Goal: Transaction & Acquisition: Purchase product/service

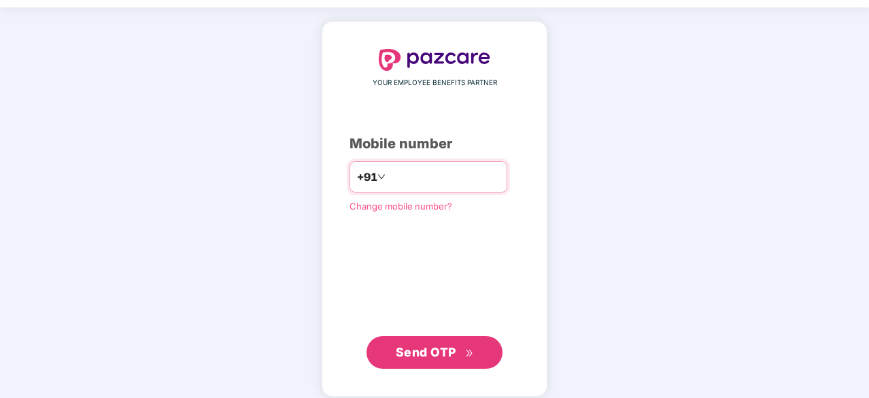
scroll to position [42, 0]
type input "**********"
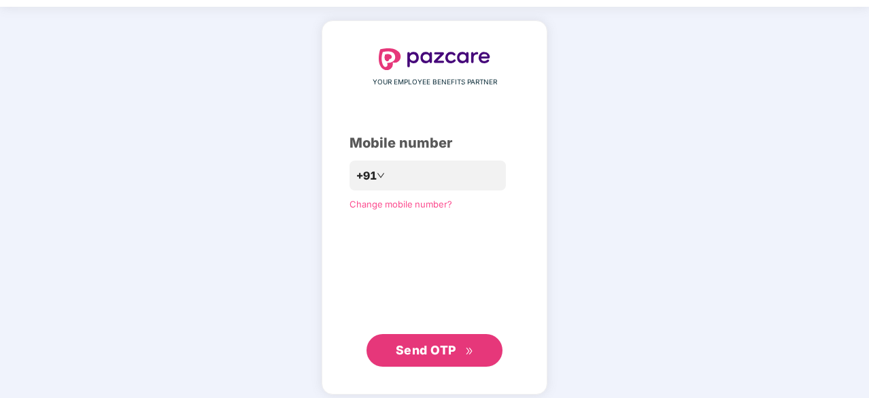
click at [417, 343] on span "Send OTP" at bounding box center [426, 350] width 60 height 14
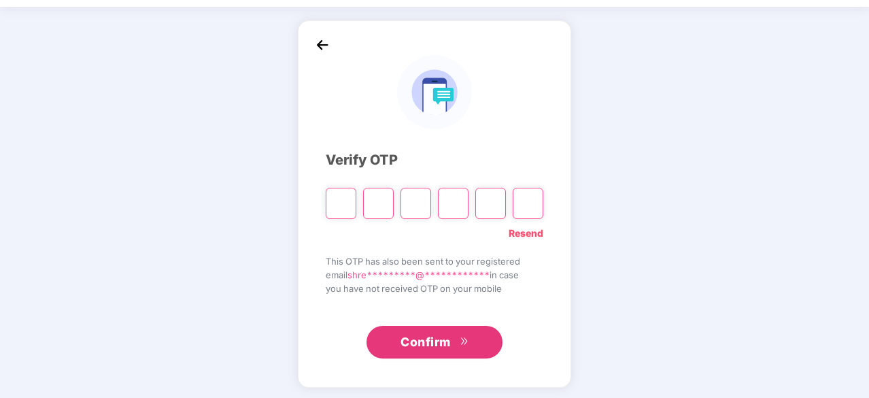
paste input "*"
type input "*"
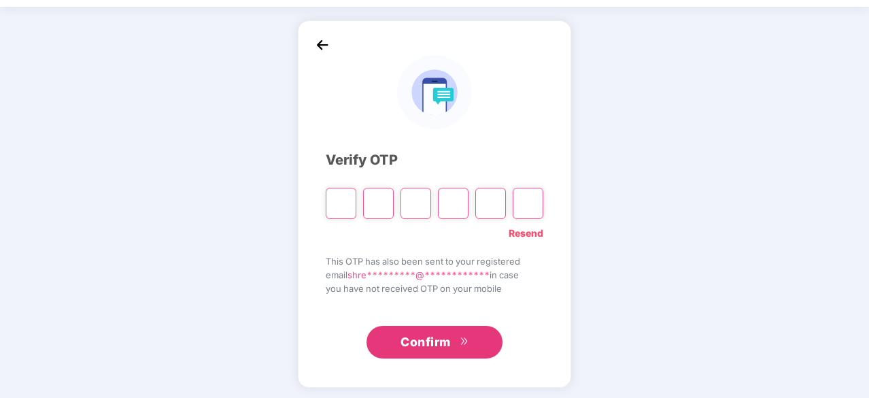
type input "*"
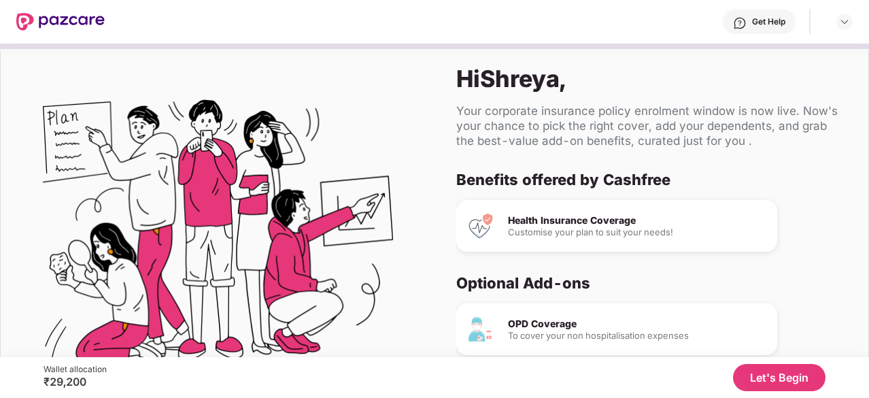
scroll to position [128, 0]
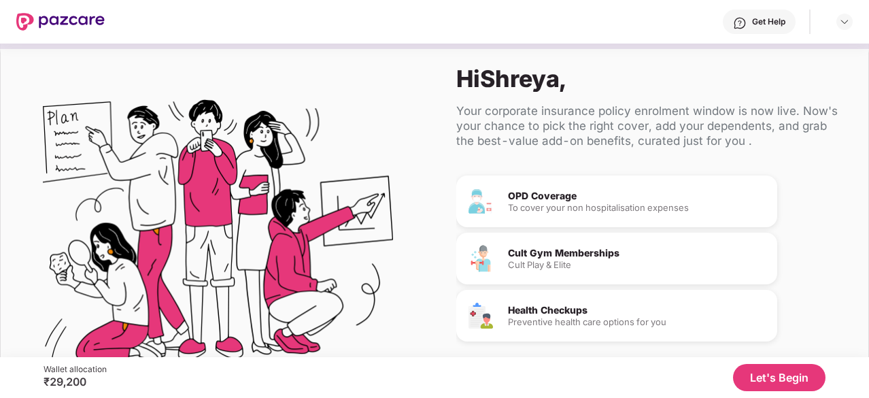
click at [783, 375] on button "Let's Begin" at bounding box center [779, 377] width 92 height 27
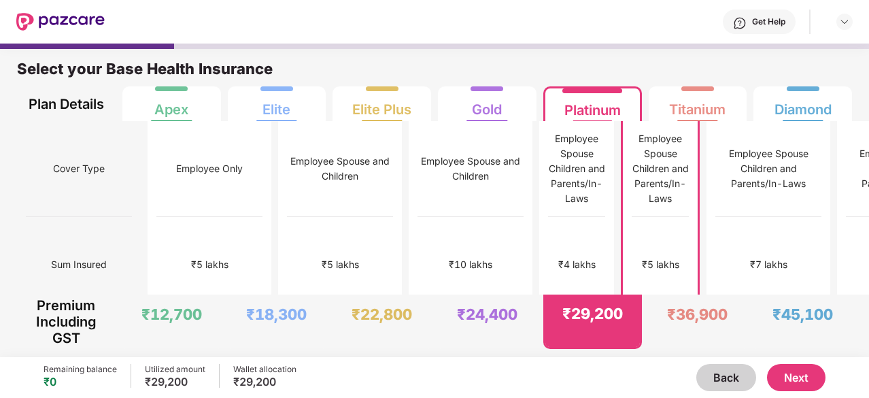
click at [184, 385] on div "₹29,200" at bounding box center [175, 382] width 60 height 14
click at [90, 369] on div "Remaining balance" at bounding box center [80, 369] width 73 height 11
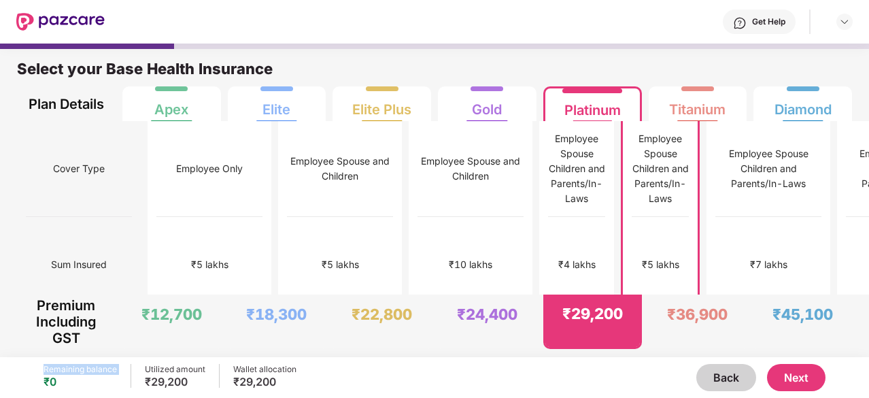
click at [90, 369] on div "Remaining balance" at bounding box center [80, 369] width 73 height 11
click at [716, 183] on div "Employee Spouse Children and Parents/In-Laws" at bounding box center [769, 168] width 106 height 45
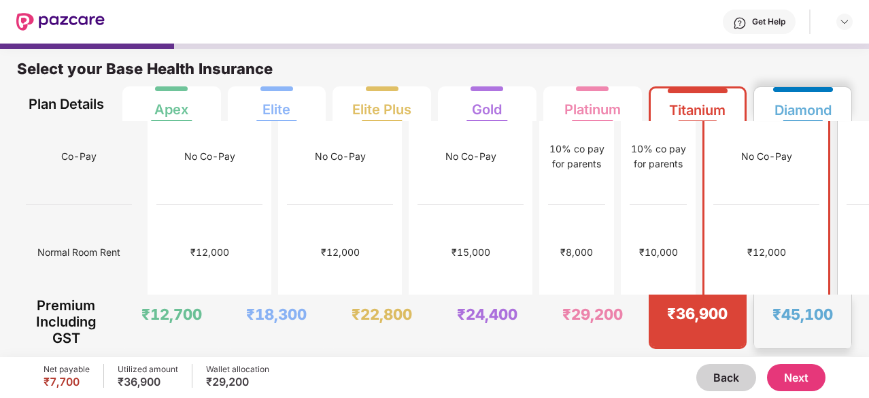
scroll to position [227, 0]
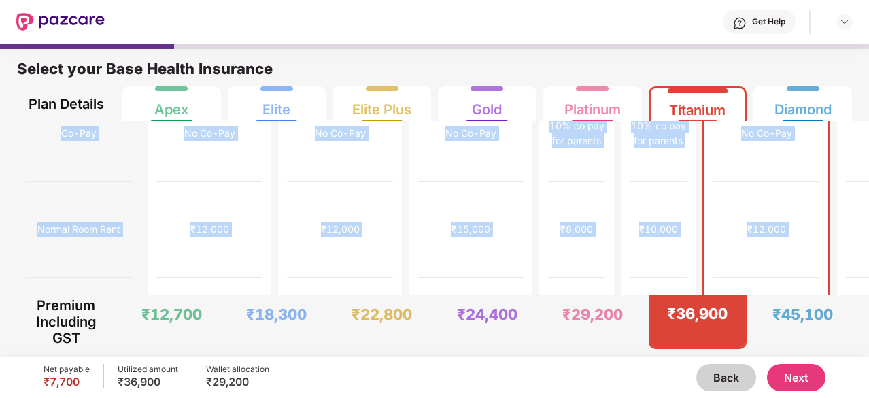
drag, startPoint x: 865, startPoint y: 101, endPoint x: 864, endPoint y: 173, distance: 72.7
click at [864, 173] on div "Select your Base Health Insurance Plan Details Apex Elite Elite Plus Gold Plati…" at bounding box center [434, 198] width 869 height 313
click at [713, 181] on div "₹12,000" at bounding box center [766, 229] width 106 height 96
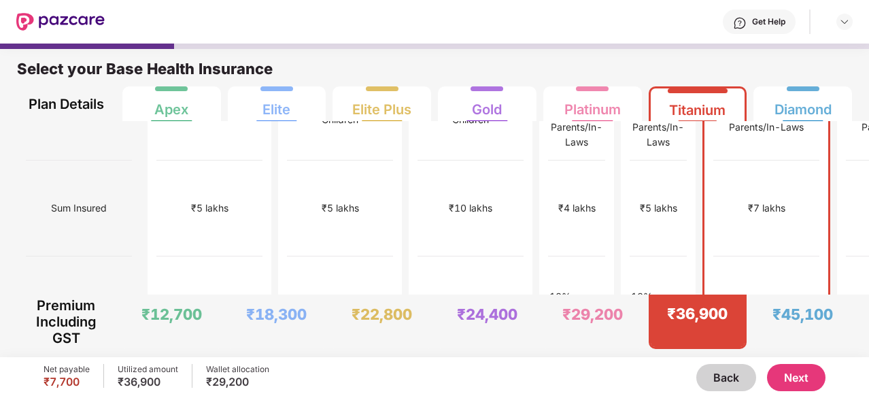
scroll to position [0, 0]
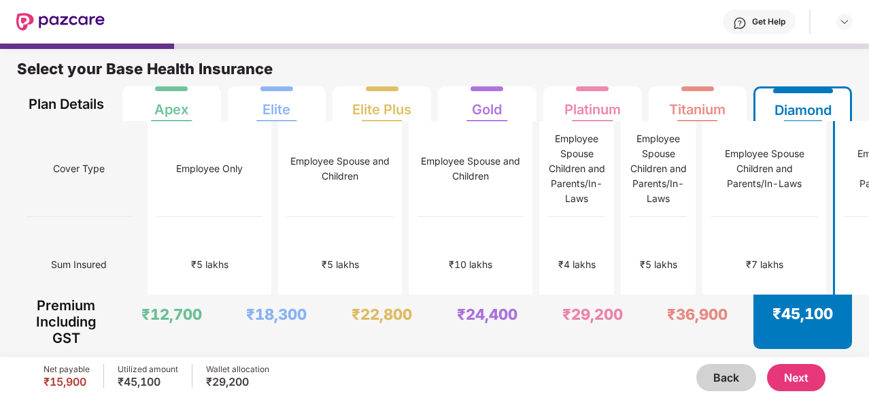
click at [723, 199] on div "Employee Spouse Children and Parents/In-Laws" at bounding box center [765, 169] width 106 height 96
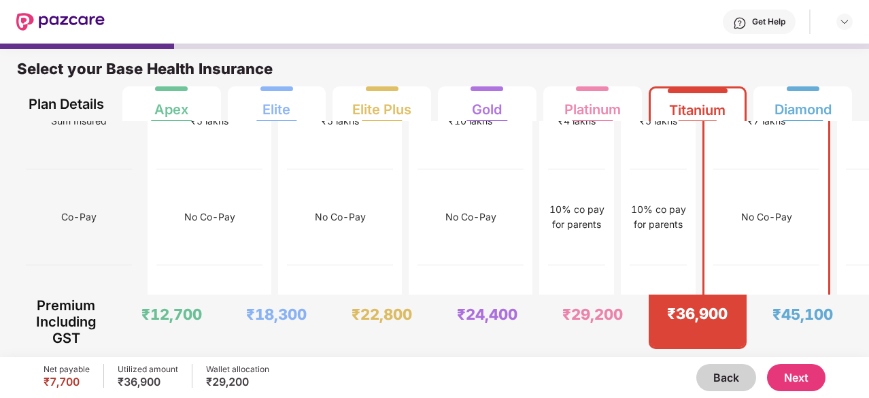
scroll to position [144, 0]
click at [741, 209] on div "No Co-Pay" at bounding box center [766, 216] width 51 height 15
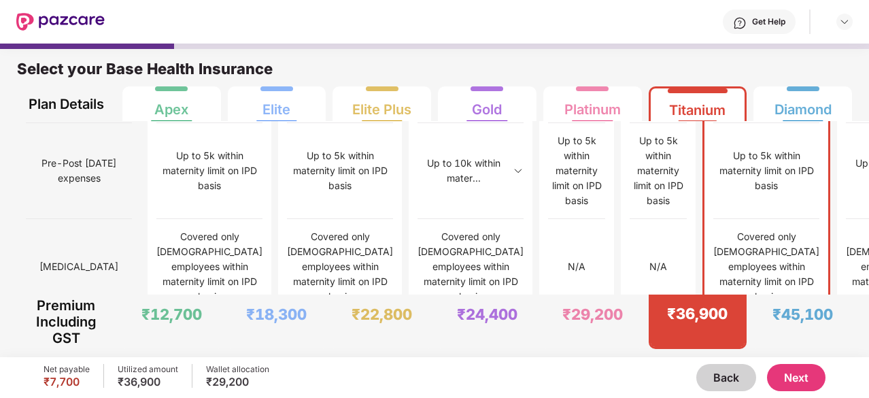
scroll to position [1340, 0]
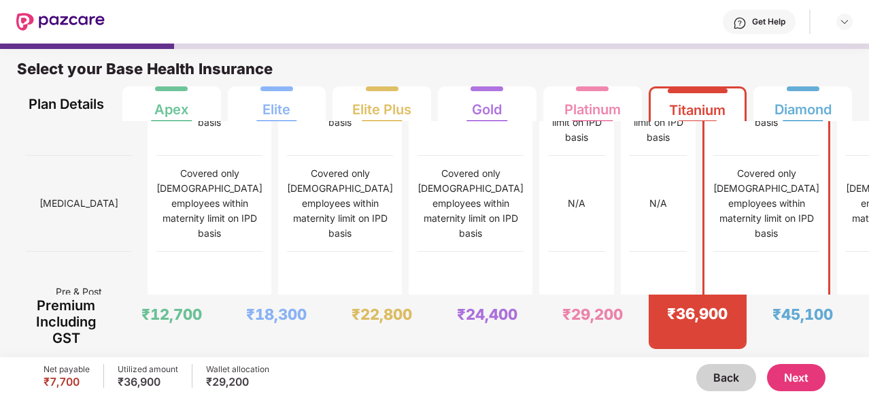
scroll to position [1404, 0]
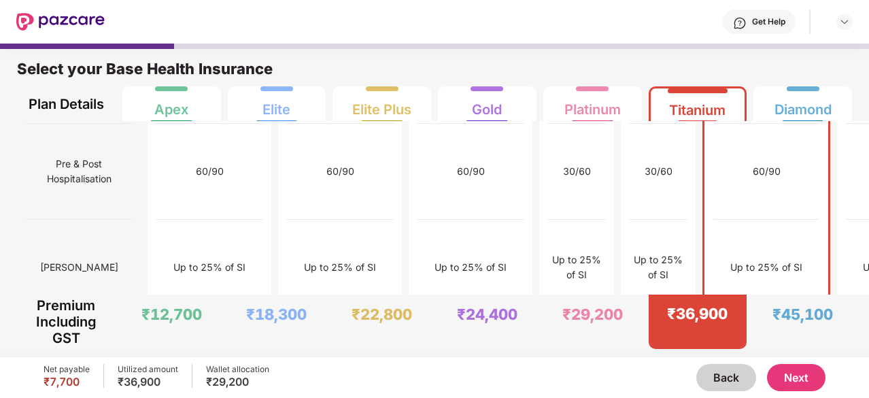
scroll to position [1531, 0]
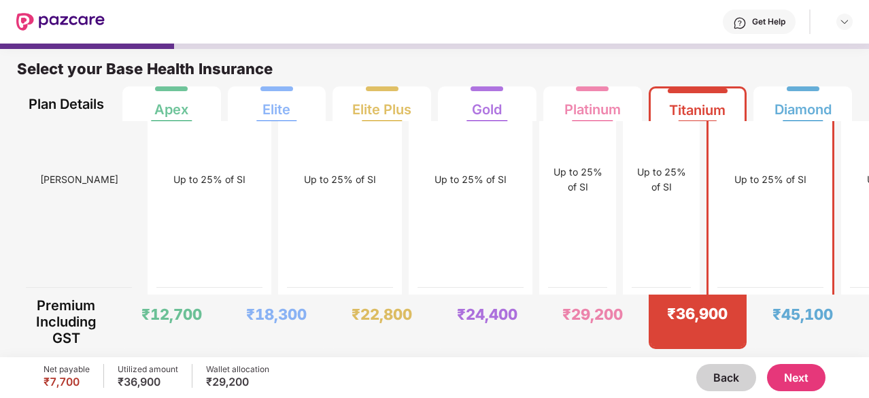
scroll to position [7, 0]
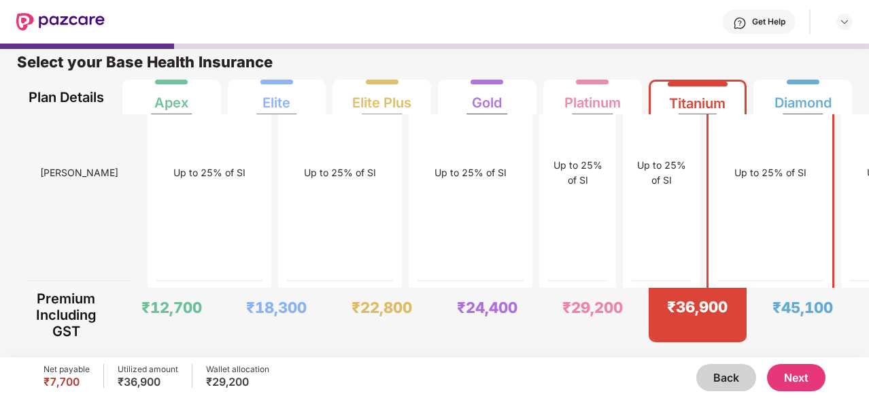
click at [786, 373] on button "Next" at bounding box center [796, 377] width 58 height 27
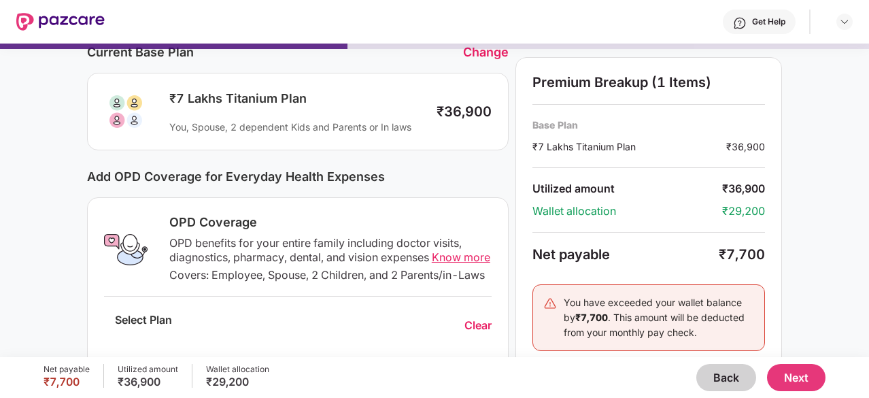
scroll to position [0, 0]
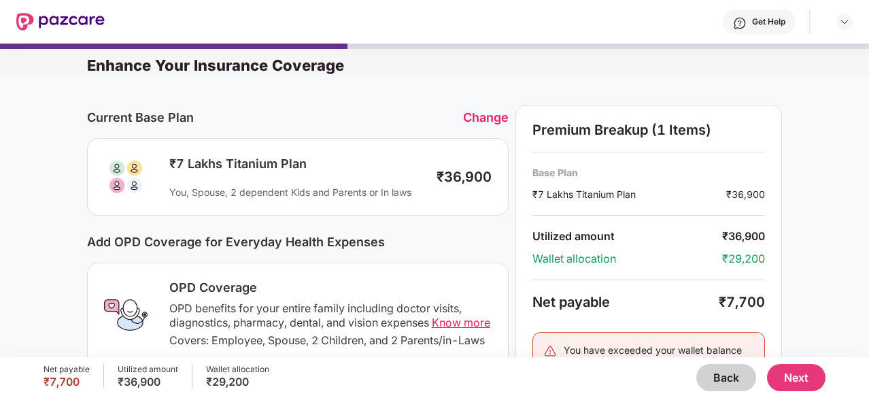
click at [304, 186] on div "You, Spouse, 2 dependent Kids and Parents or In laws" at bounding box center [296, 192] width 254 height 13
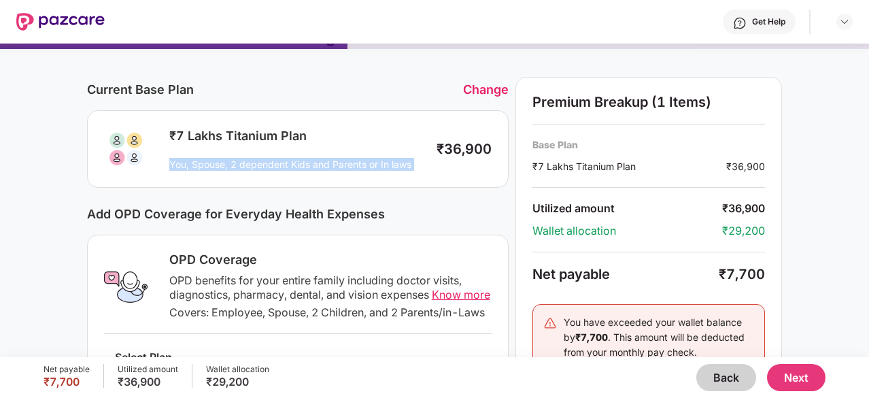
scroll to position [33, 0]
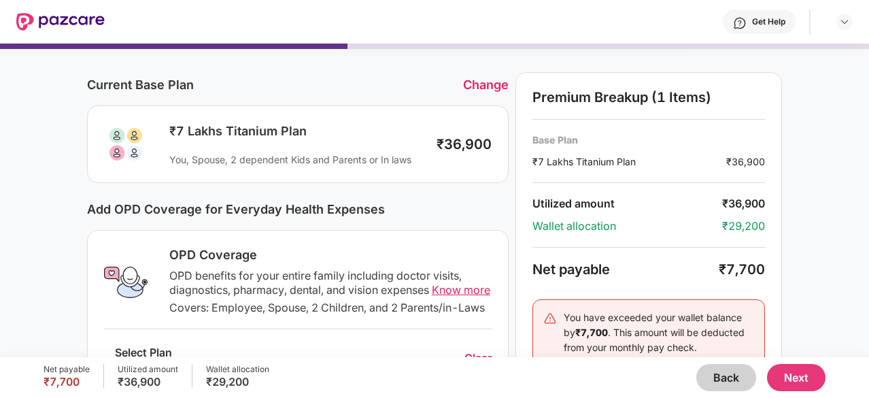
click at [476, 83] on div "Change" at bounding box center [486, 84] width 46 height 14
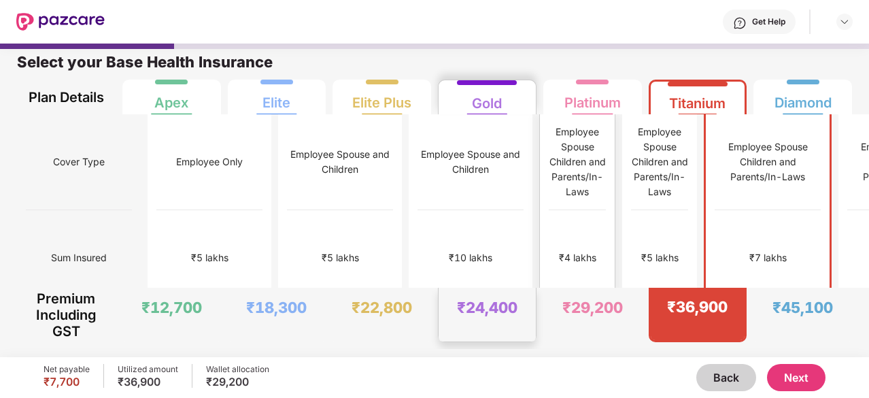
scroll to position [7, 0]
click at [177, 177] on div "Employee Only" at bounding box center [210, 162] width 106 height 96
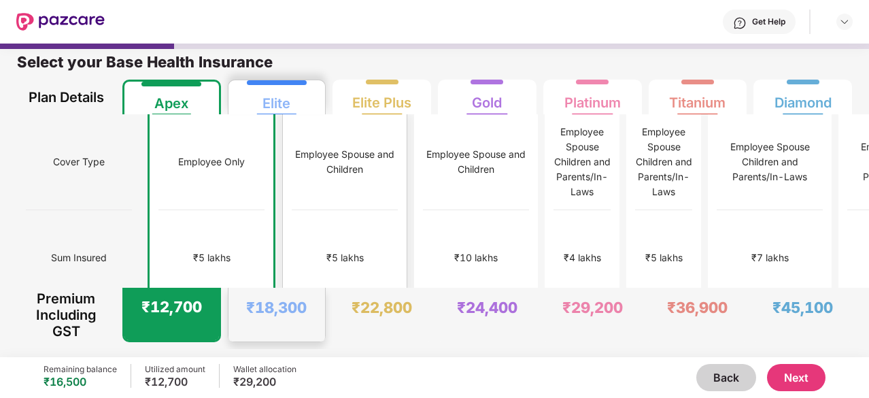
click at [313, 194] on div "Employee Spouse and Children" at bounding box center [345, 162] width 106 height 96
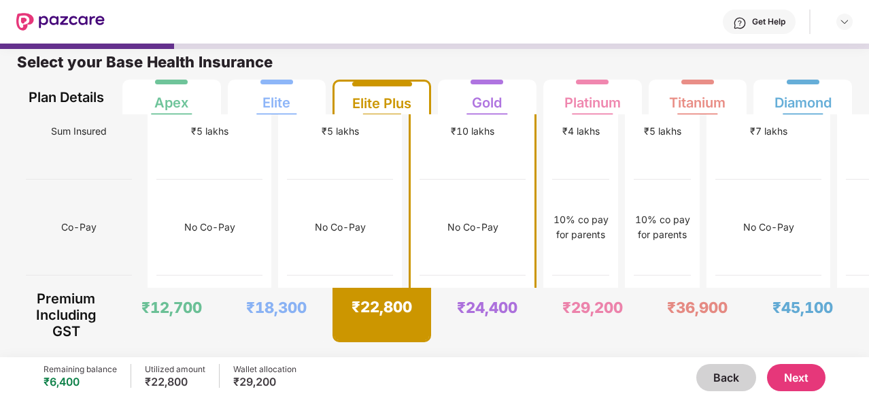
scroll to position [0, 0]
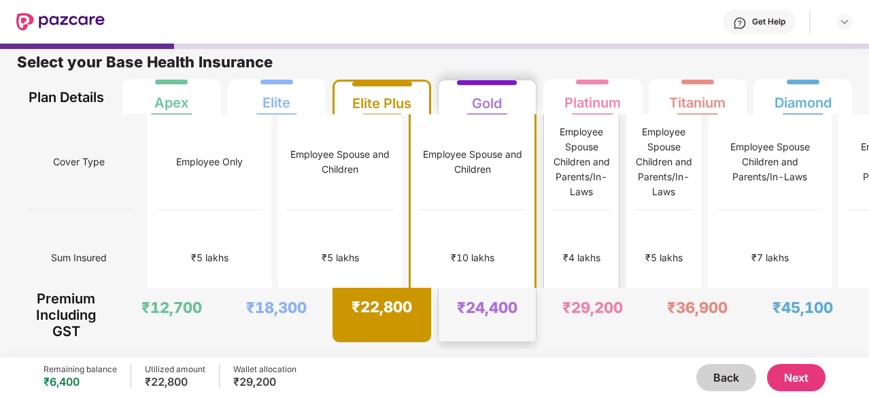
click at [553, 186] on div "Employee Spouse Children and Parents/In-Laws" at bounding box center [581, 162] width 57 height 96
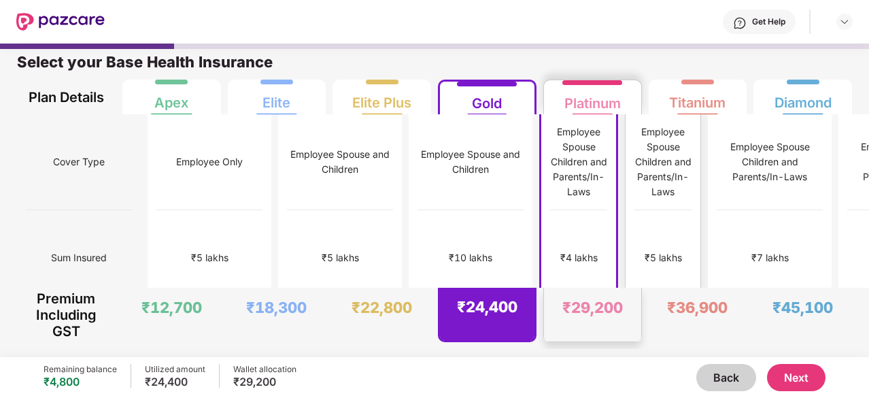
click at [634, 176] on div "Employee Spouse Children and Parents/In-Laws" at bounding box center [662, 161] width 57 height 75
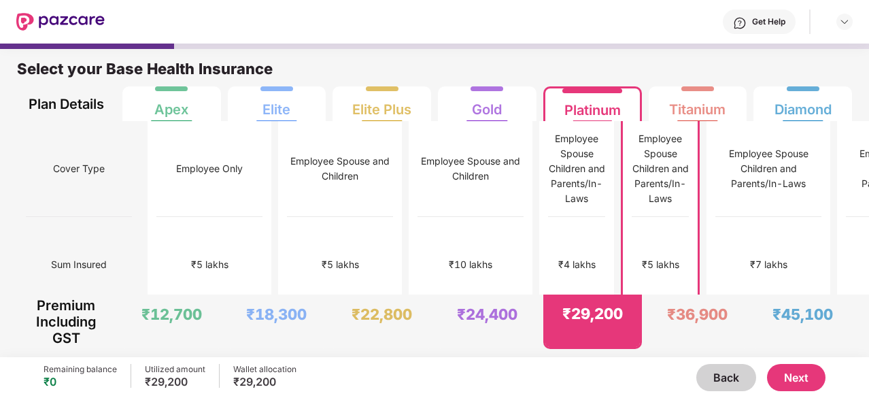
click at [64, 18] on img at bounding box center [60, 22] width 88 height 18
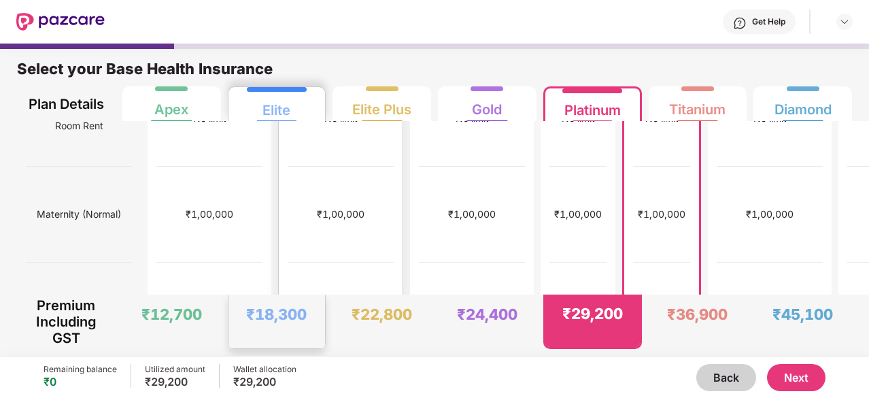
scroll to position [434, 0]
click at [812, 388] on button "Next" at bounding box center [796, 377] width 58 height 27
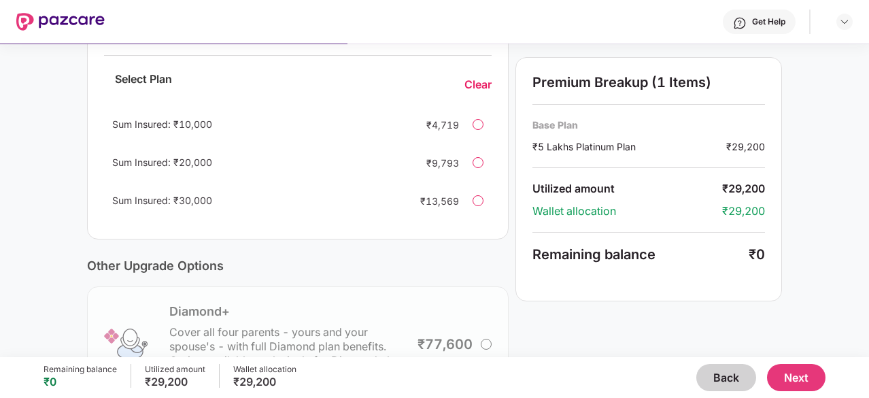
scroll to position [301, 0]
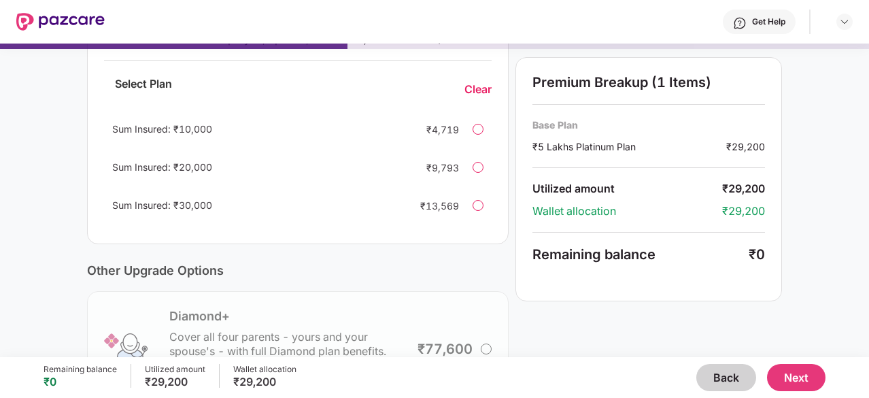
click at [805, 372] on button "Next" at bounding box center [796, 377] width 58 height 27
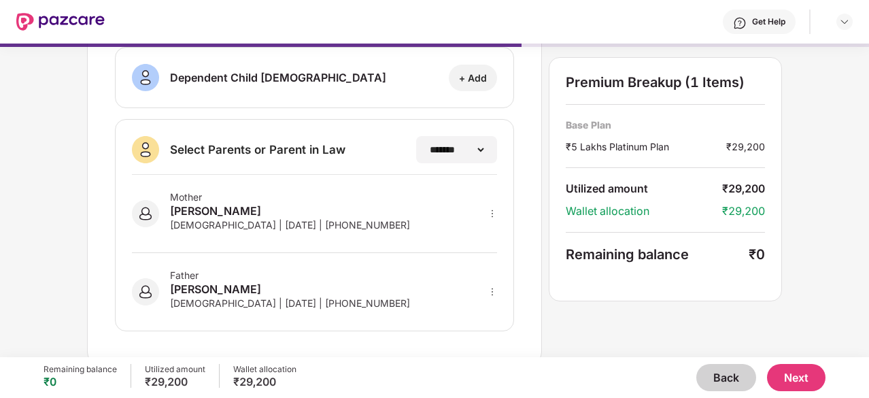
scroll to position [305, 0]
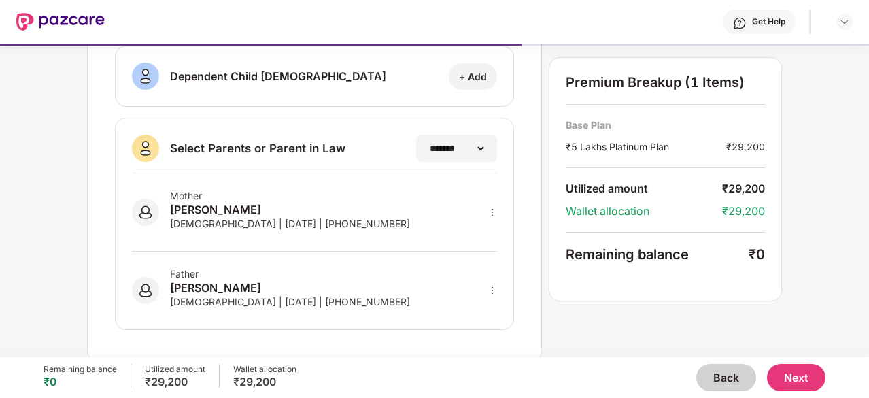
click at [816, 375] on button "Next" at bounding box center [796, 377] width 58 height 27
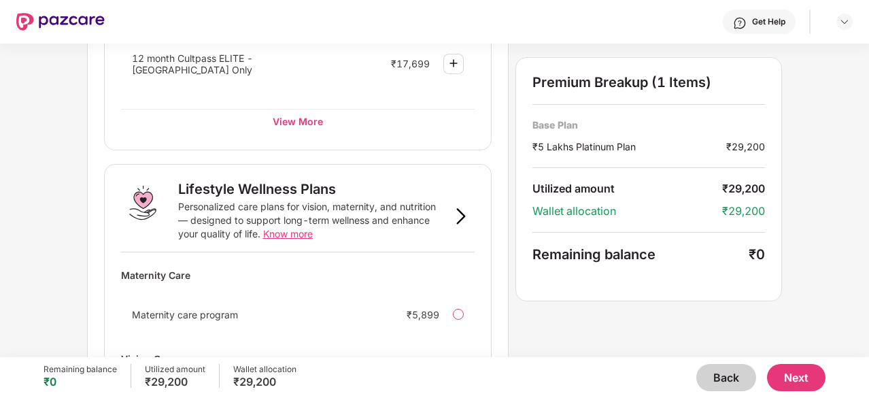
scroll to position [965, 0]
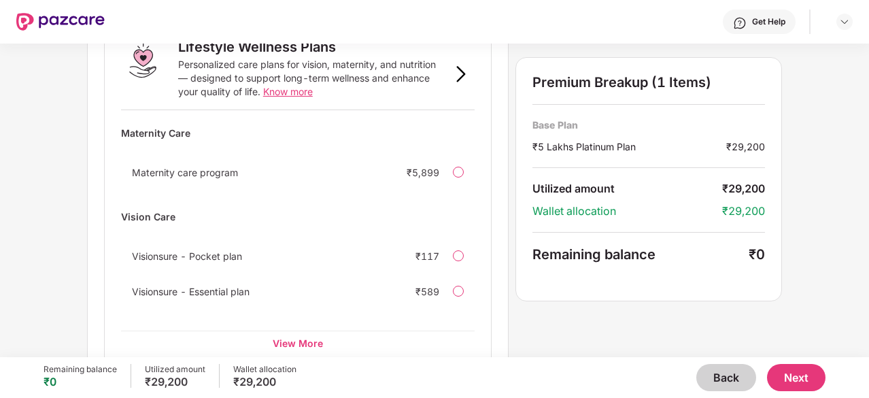
click at [807, 380] on button "Next" at bounding box center [796, 377] width 58 height 27
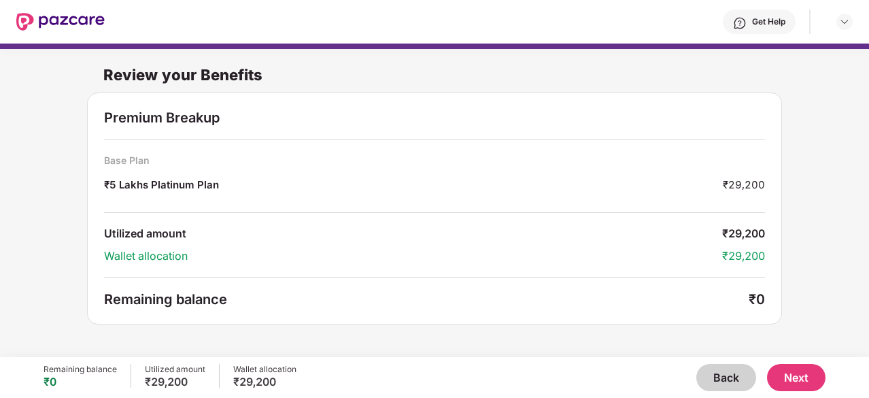
click at [799, 383] on button "Next" at bounding box center [796, 377] width 58 height 27
